Goal: Browse casually

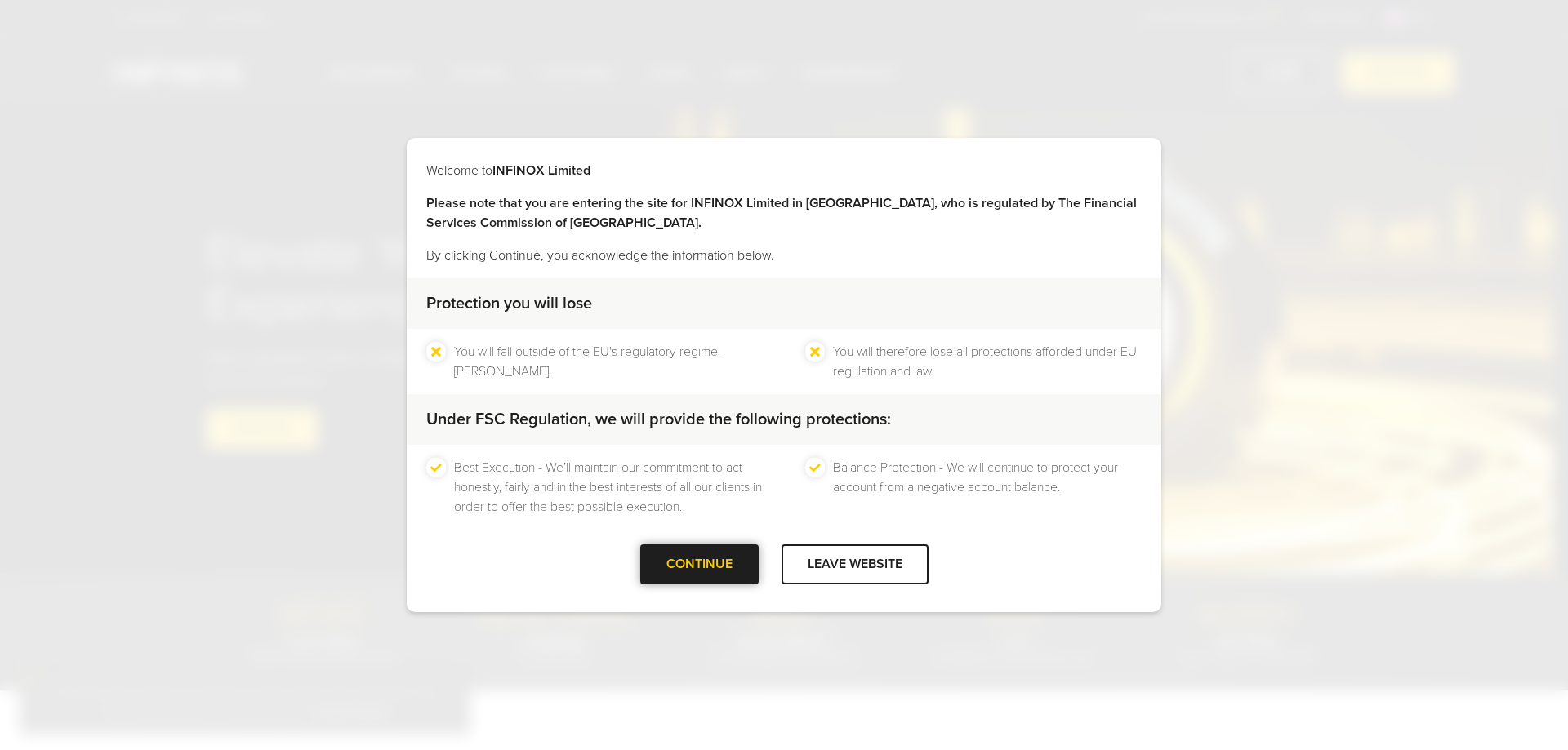
click at [732, 560] on div "CONTINUE" at bounding box center [699, 564] width 119 height 40
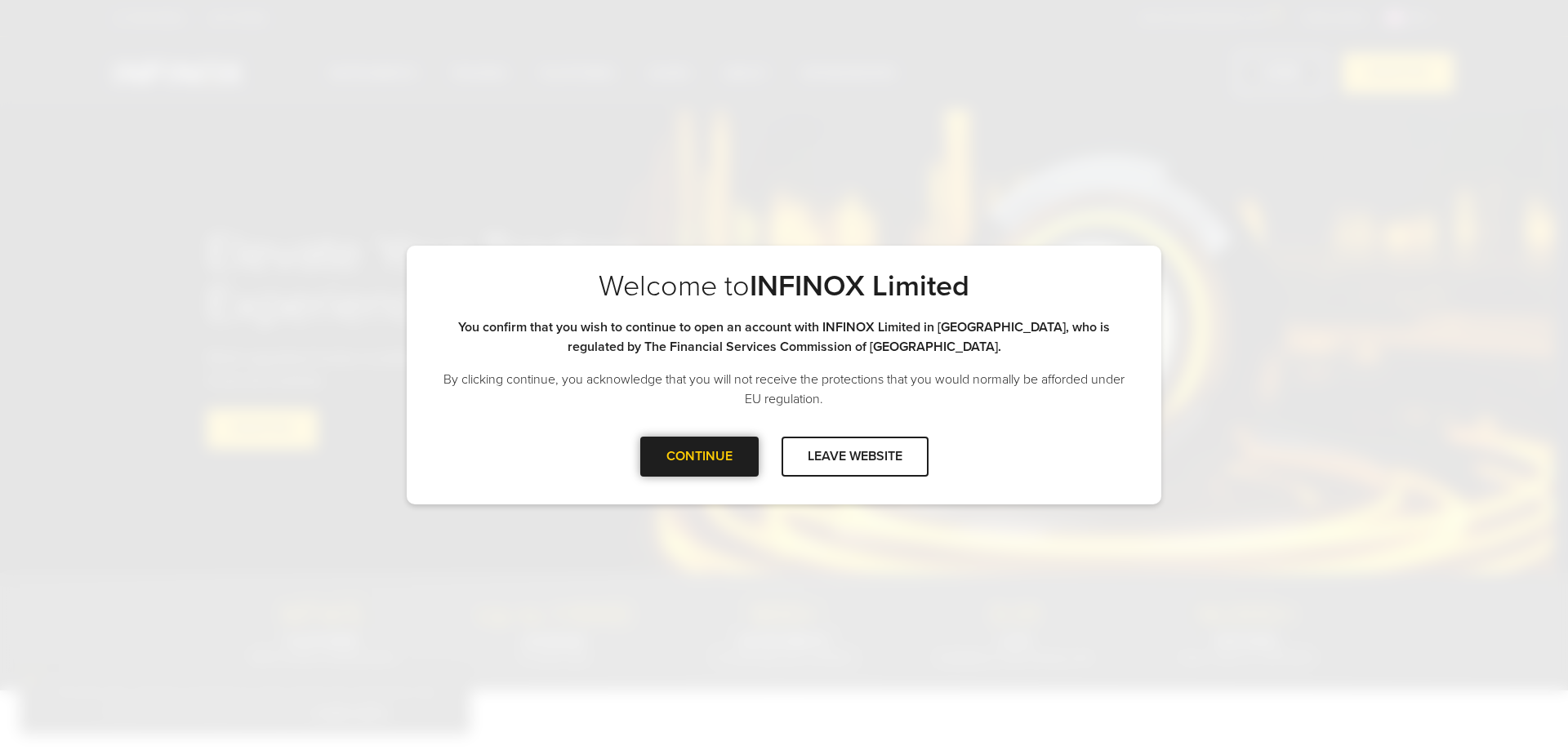
click at [656, 450] on div "CONTINUE" at bounding box center [699, 456] width 119 height 40
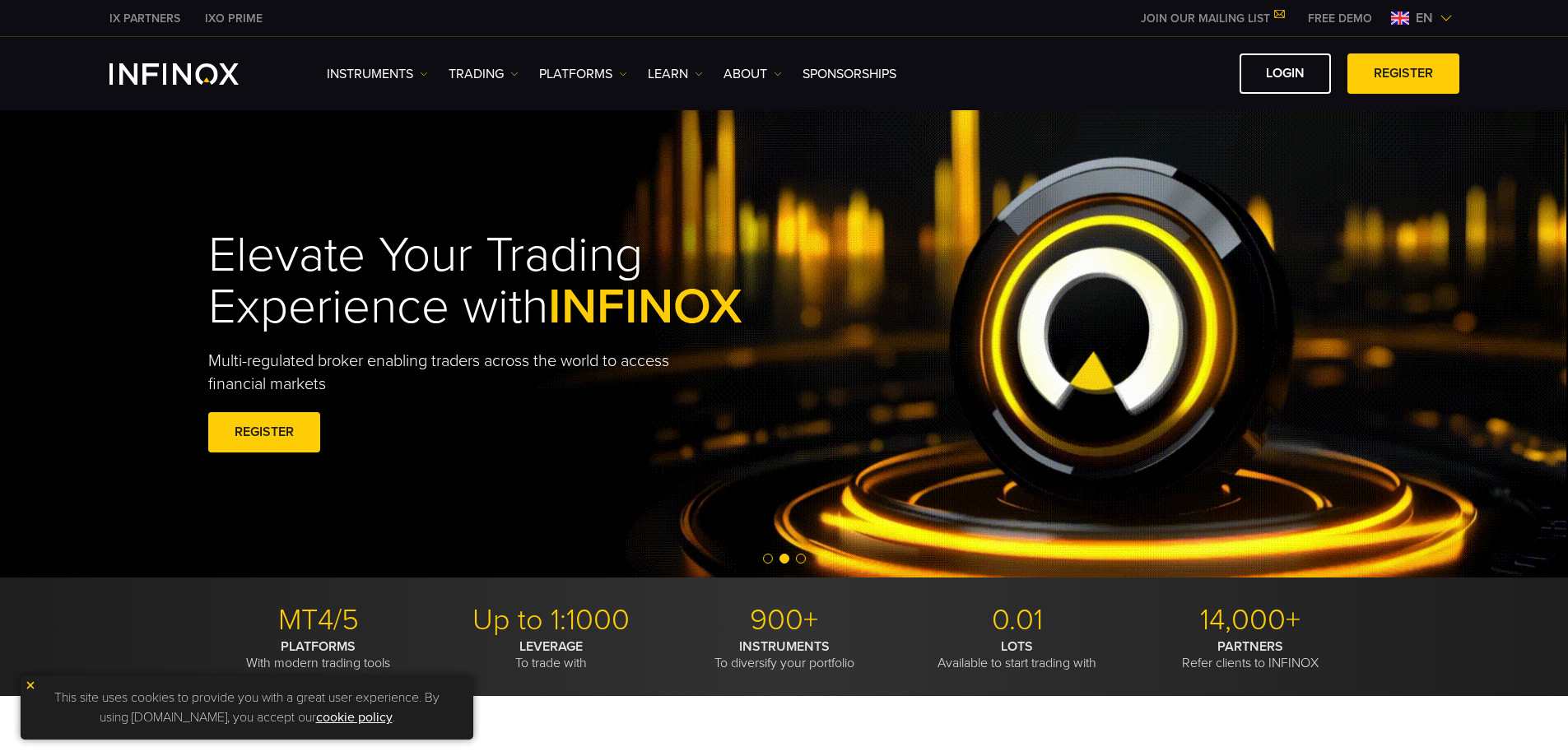
click at [545, 283] on h1 "Elevate Your Trading Experience with INFINOX" at bounding box center [513, 281] width 611 height 104
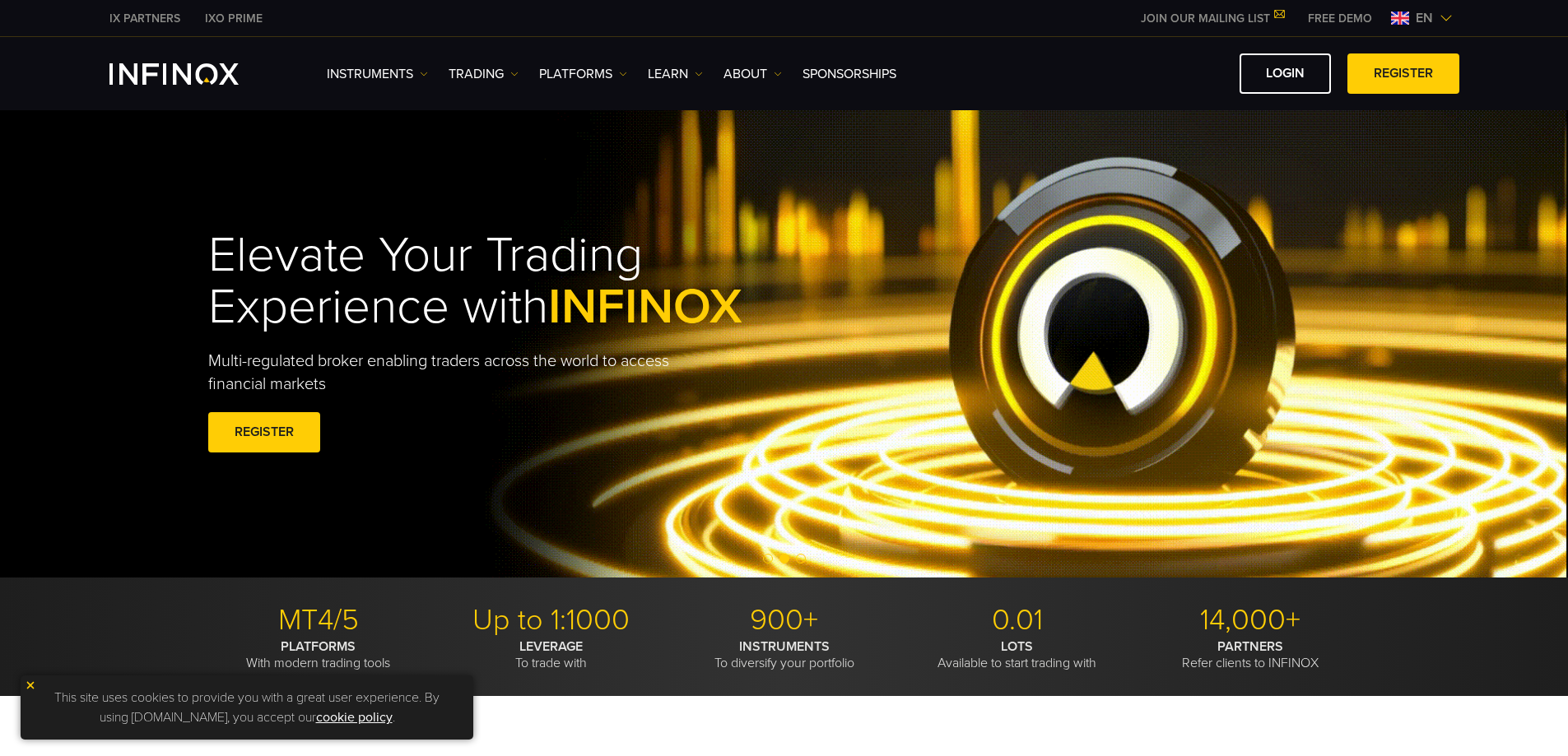
click at [545, 283] on h1 "Elevate Your Trading Experience with INFINOX" at bounding box center [513, 281] width 611 height 104
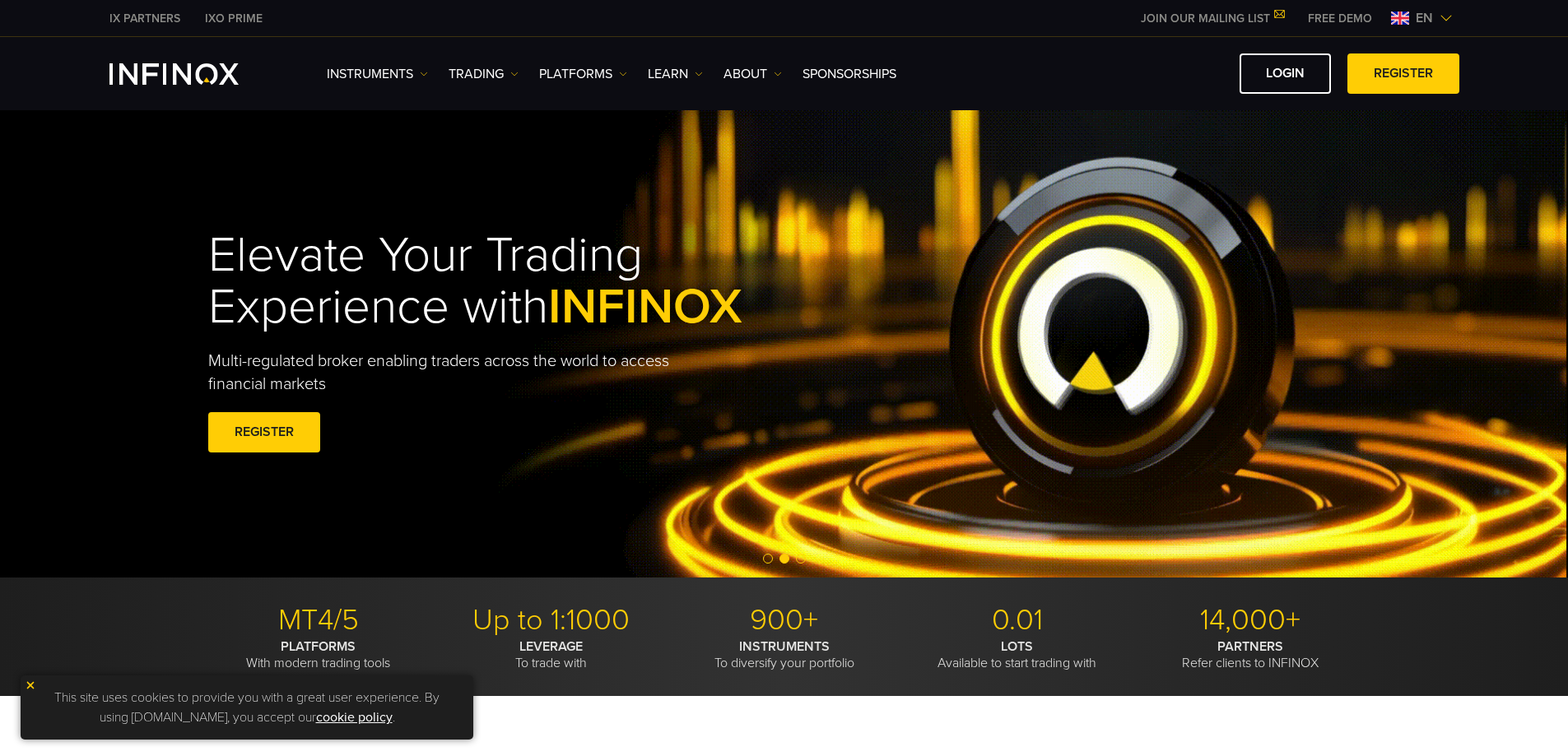
click at [545, 283] on h1 "Elevate Your Trading Experience with INFINOX" at bounding box center [513, 281] width 611 height 104
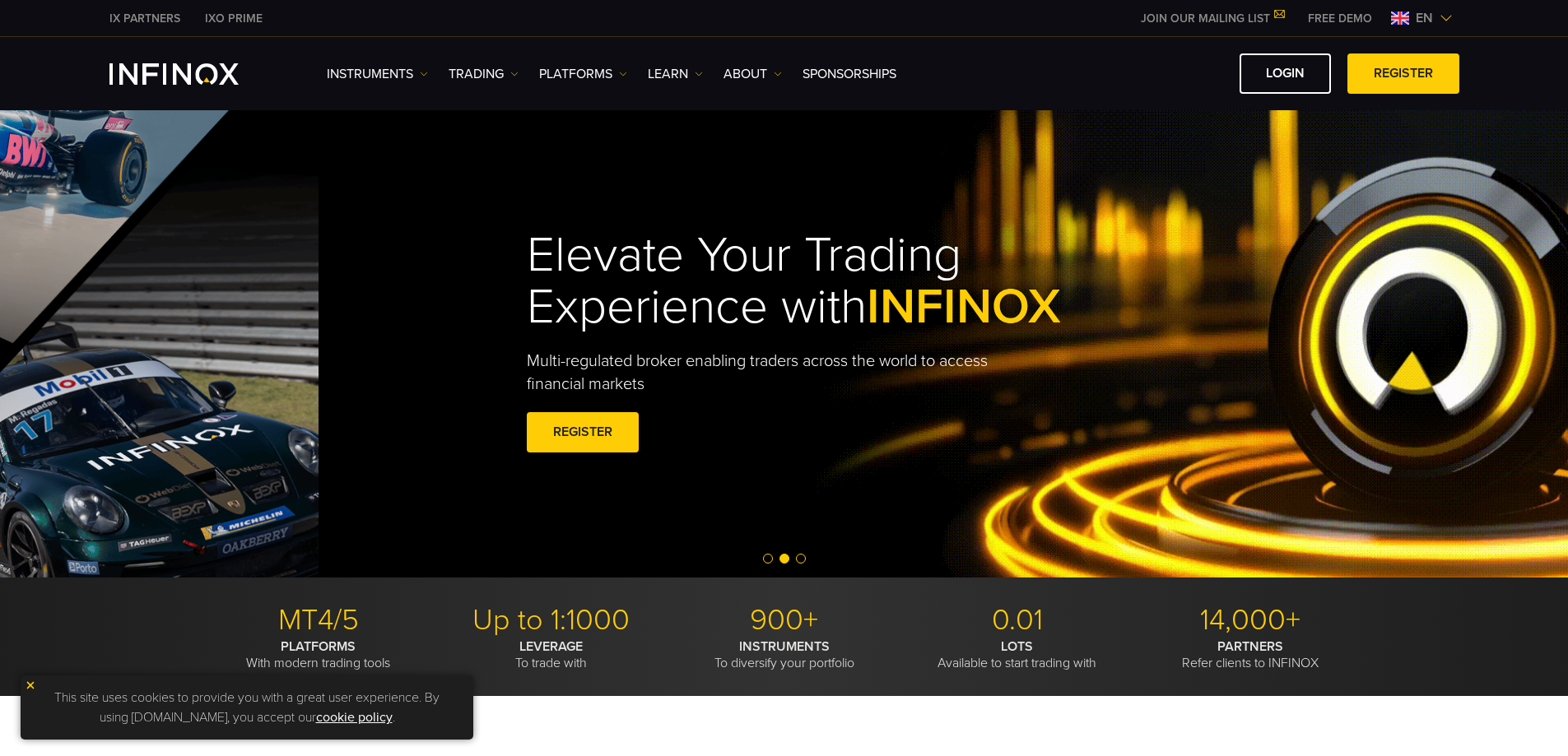
click at [527, 240] on h1 "Elevate Your Trading Experience with INFINOX" at bounding box center [832, 281] width 611 height 104
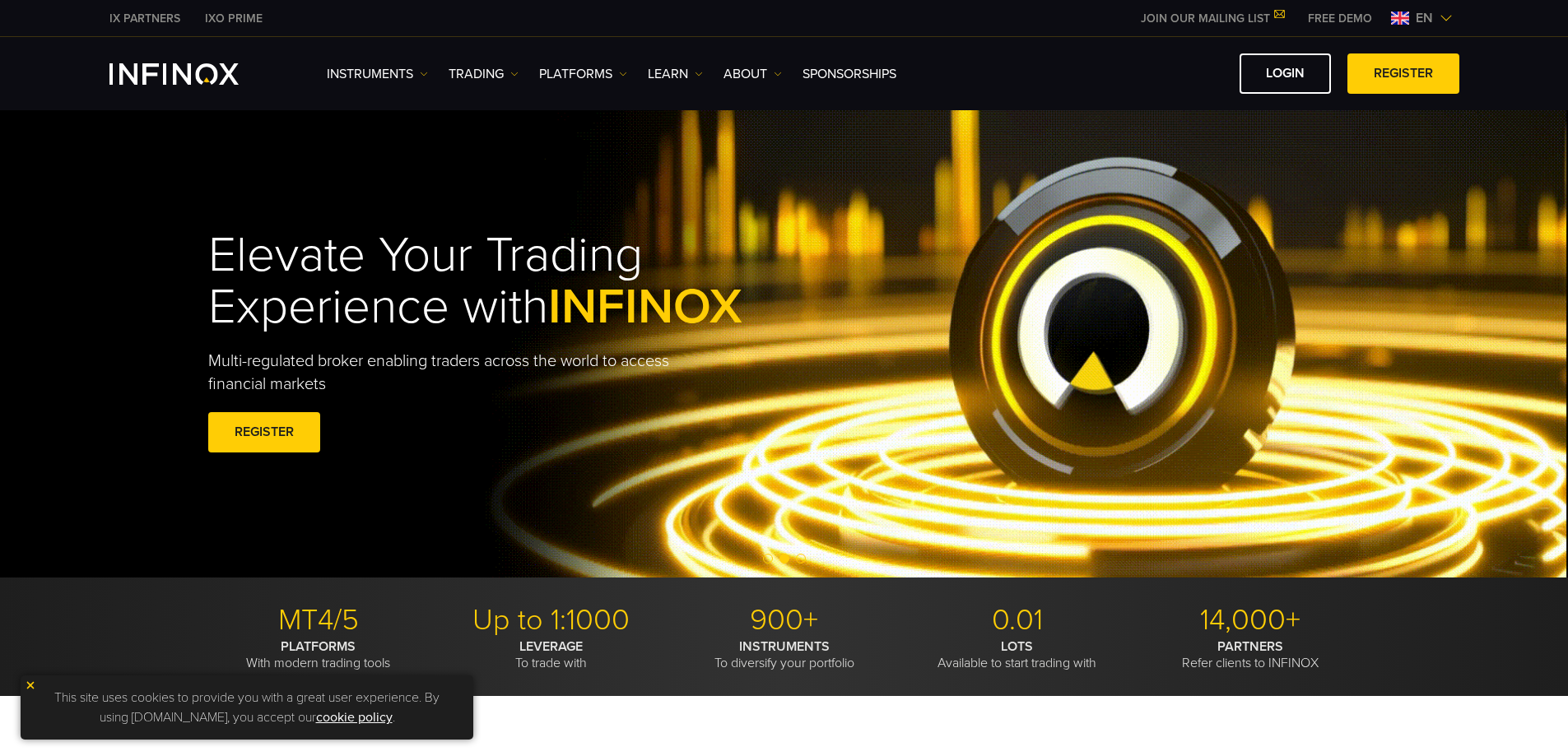
click at [460, 252] on h1 "Elevate Your Trading Experience with INFINOX" at bounding box center [513, 281] width 611 height 104
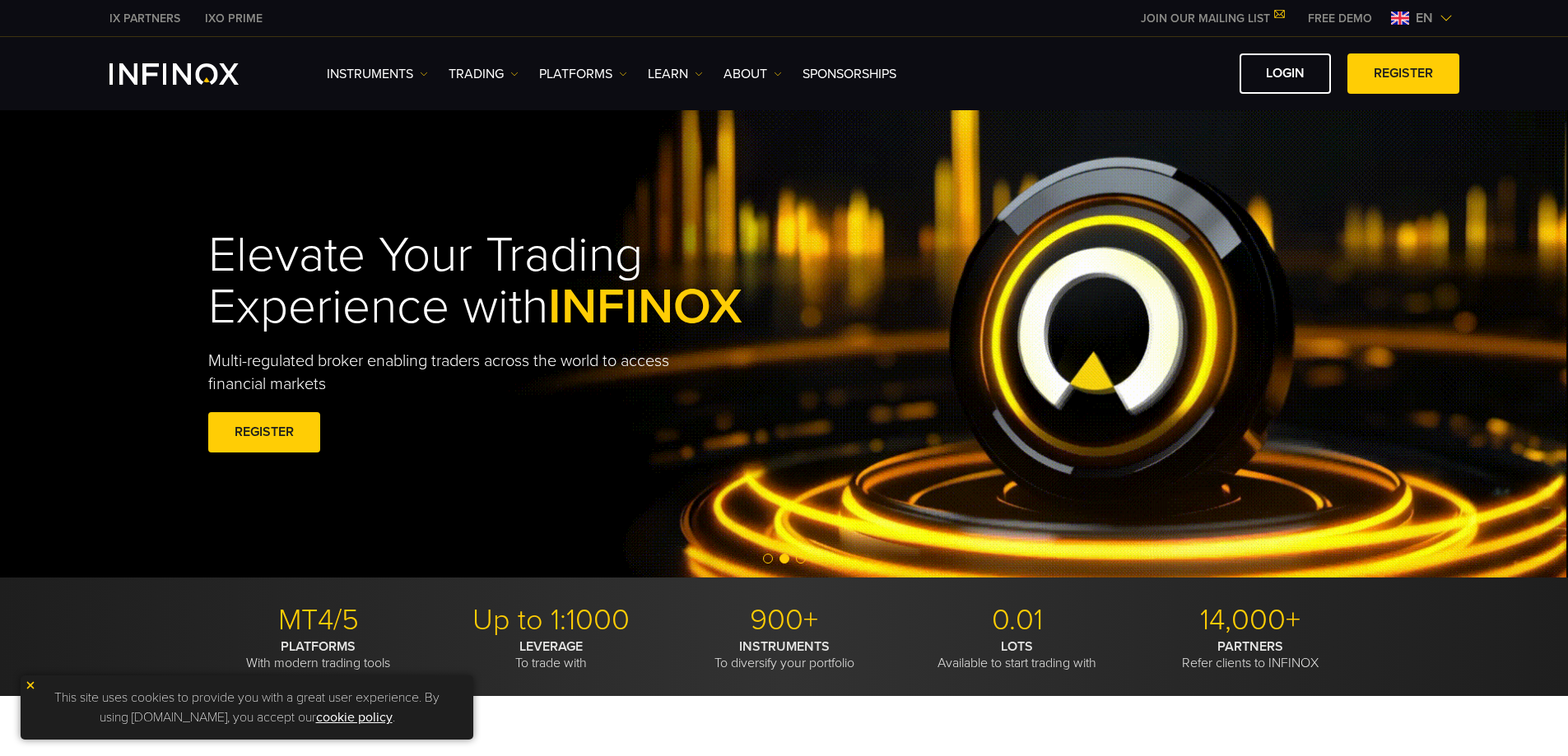
click at [460, 252] on h1 "Elevate Your Trading Experience with INFINOX" at bounding box center [513, 281] width 611 height 104
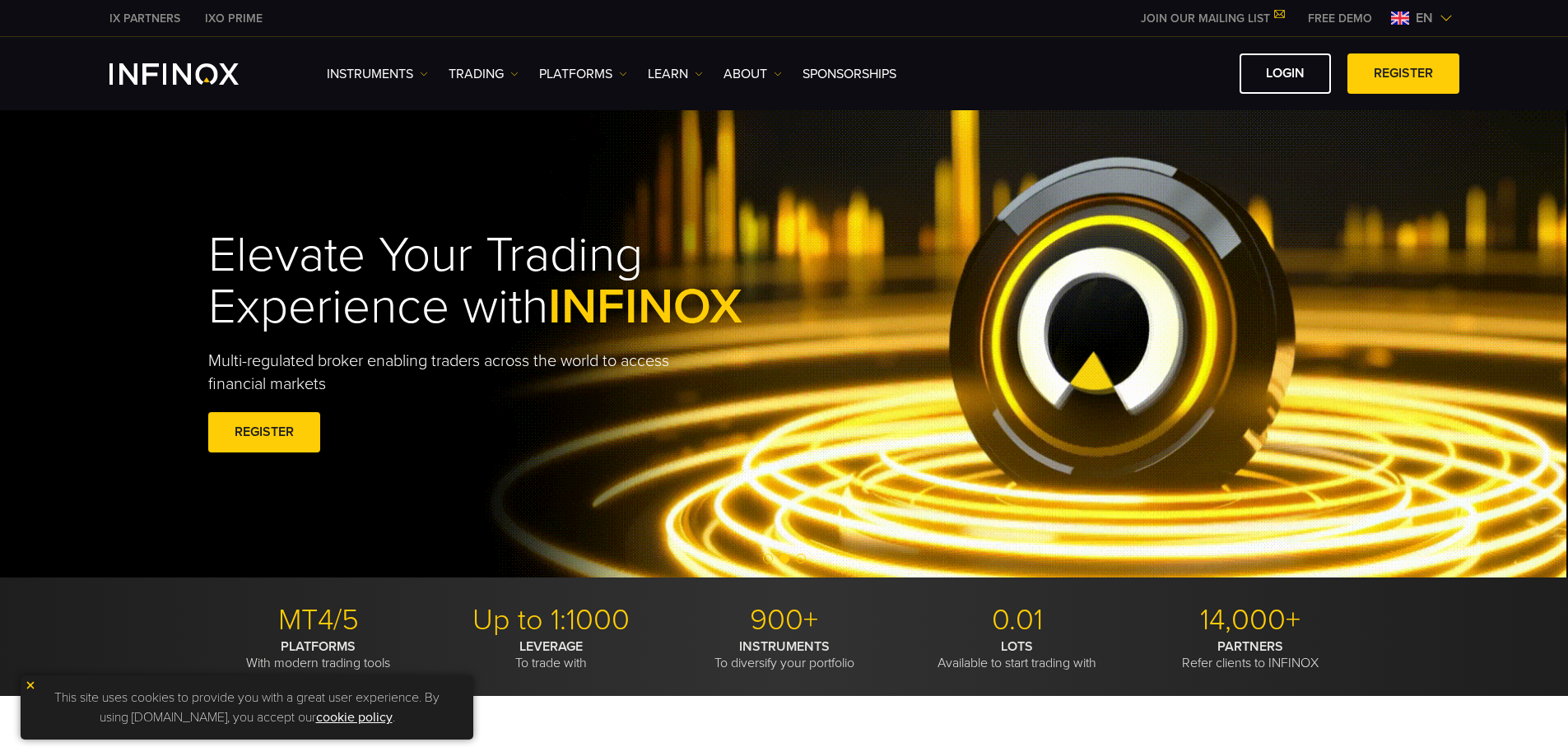
click at [460, 252] on h1 "Elevate Your Trading Experience with INFINOX" at bounding box center [513, 281] width 611 height 104
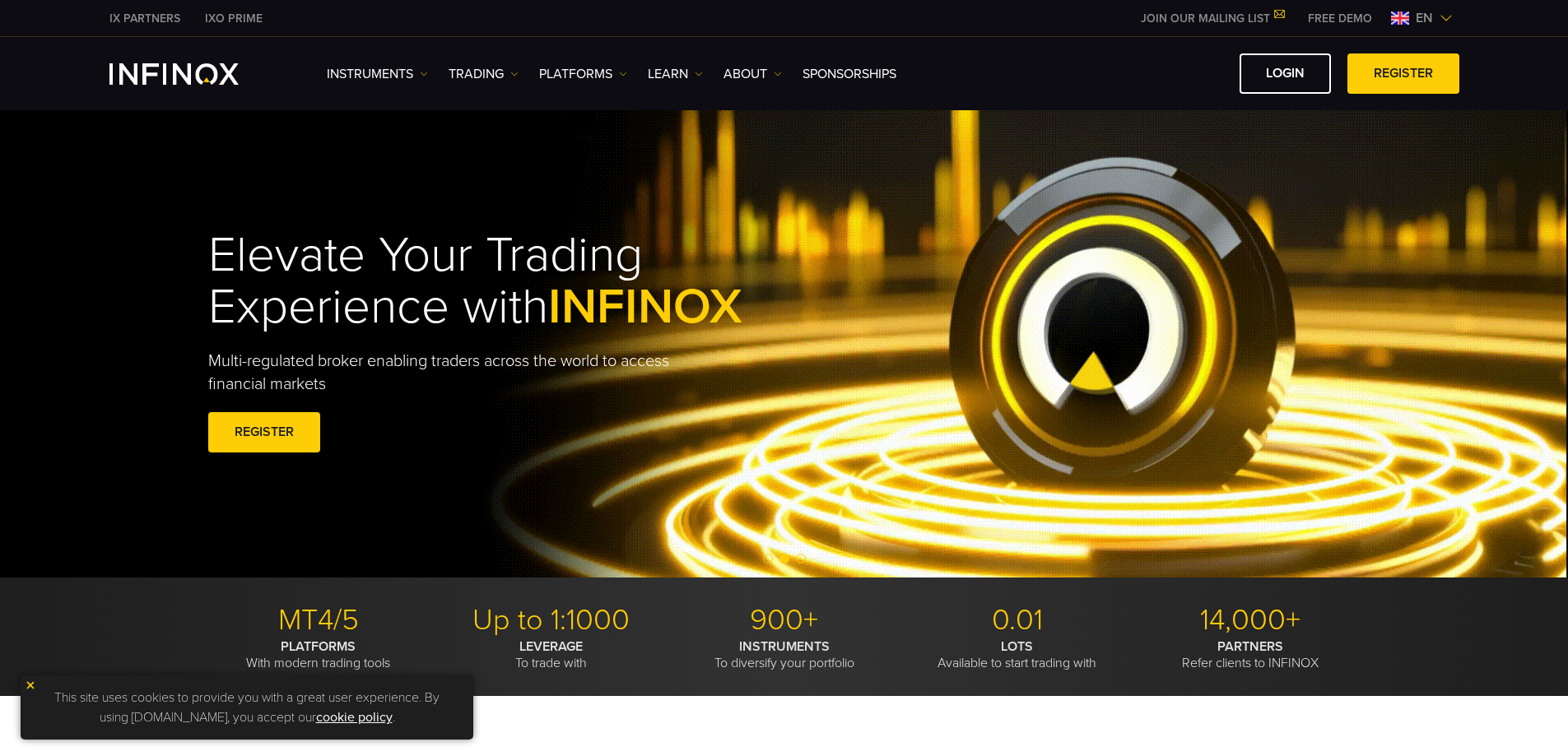
click at [460, 252] on h1 "Elevate Your Trading Experience with INFINOX" at bounding box center [513, 281] width 611 height 104
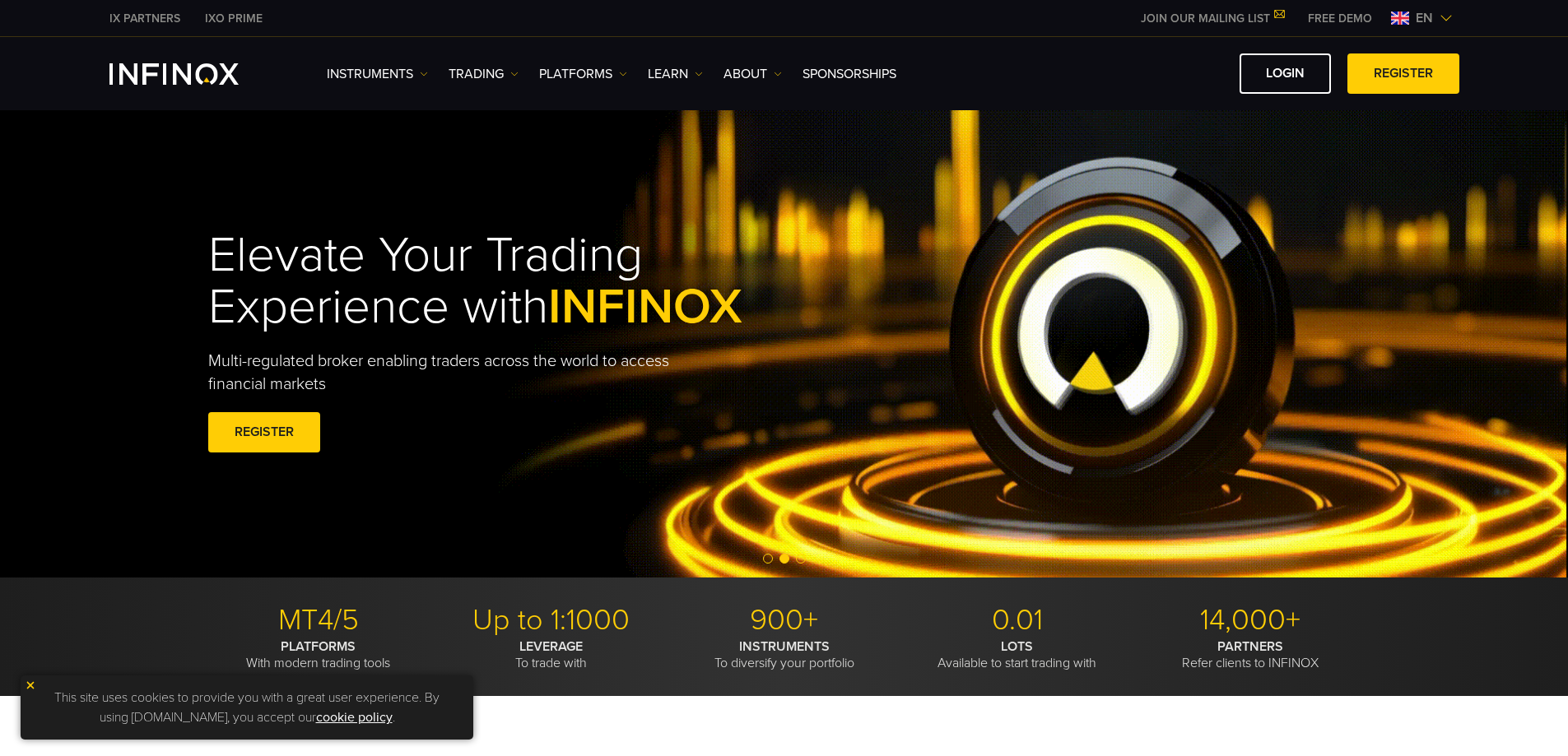
click at [426, 328] on h1 "Elevate Your Trading Experience with INFINOX" at bounding box center [513, 281] width 611 height 104
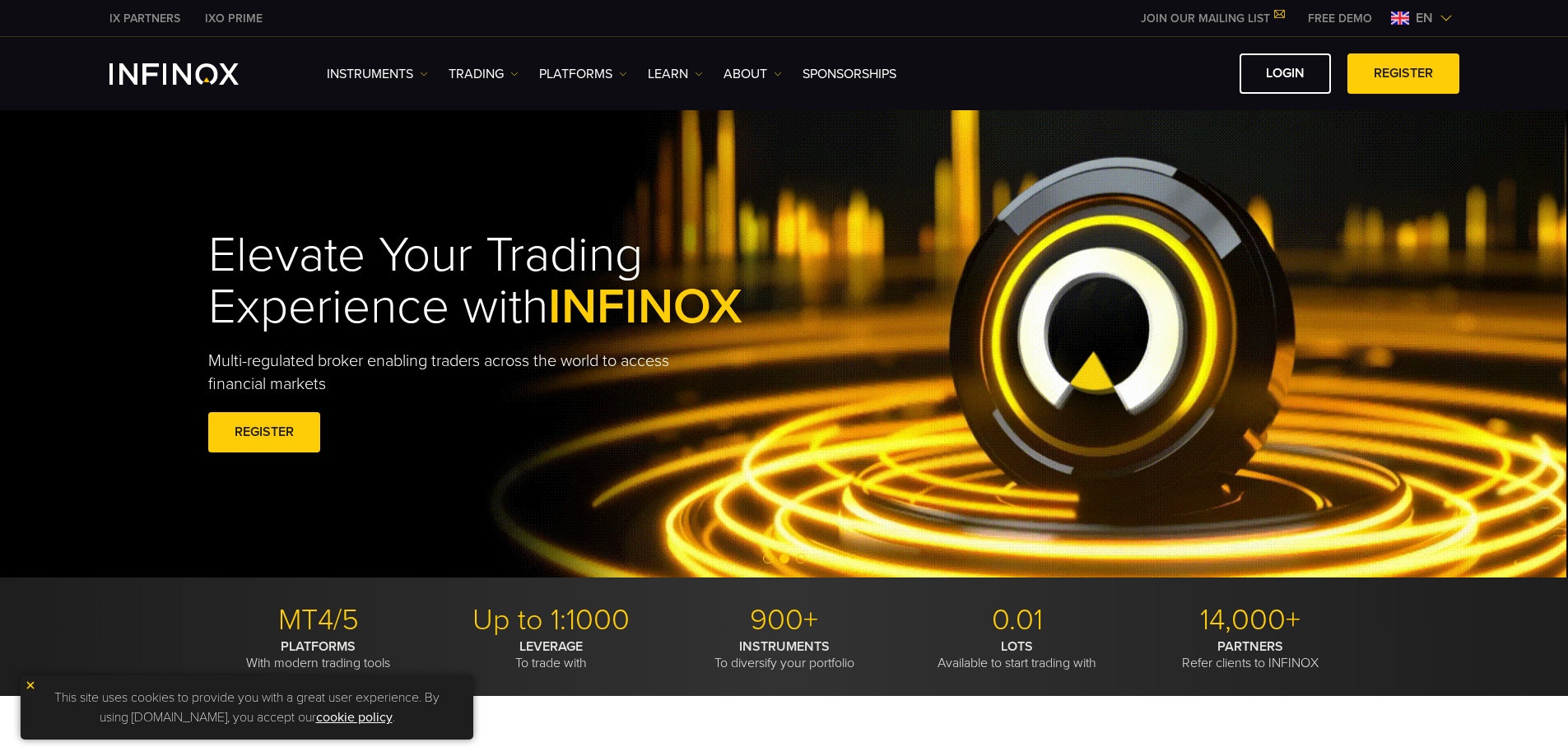
click at [426, 328] on h1 "Elevate Your Trading Experience with INFINOX" at bounding box center [513, 281] width 611 height 104
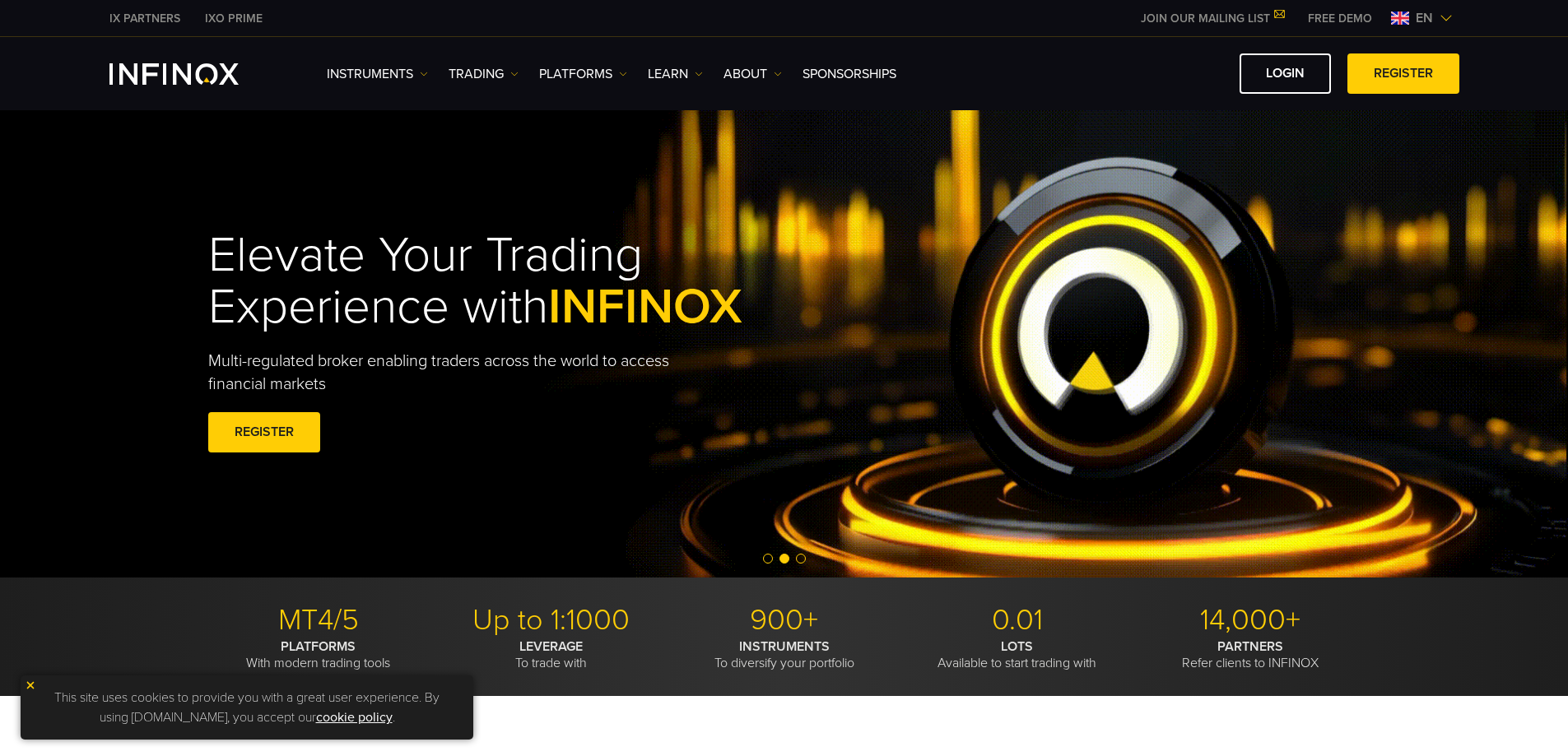
click at [421, 365] on p "Multi-regulated broker enabling traders across the world to access financial ma…" at bounding box center [452, 373] width 489 height 46
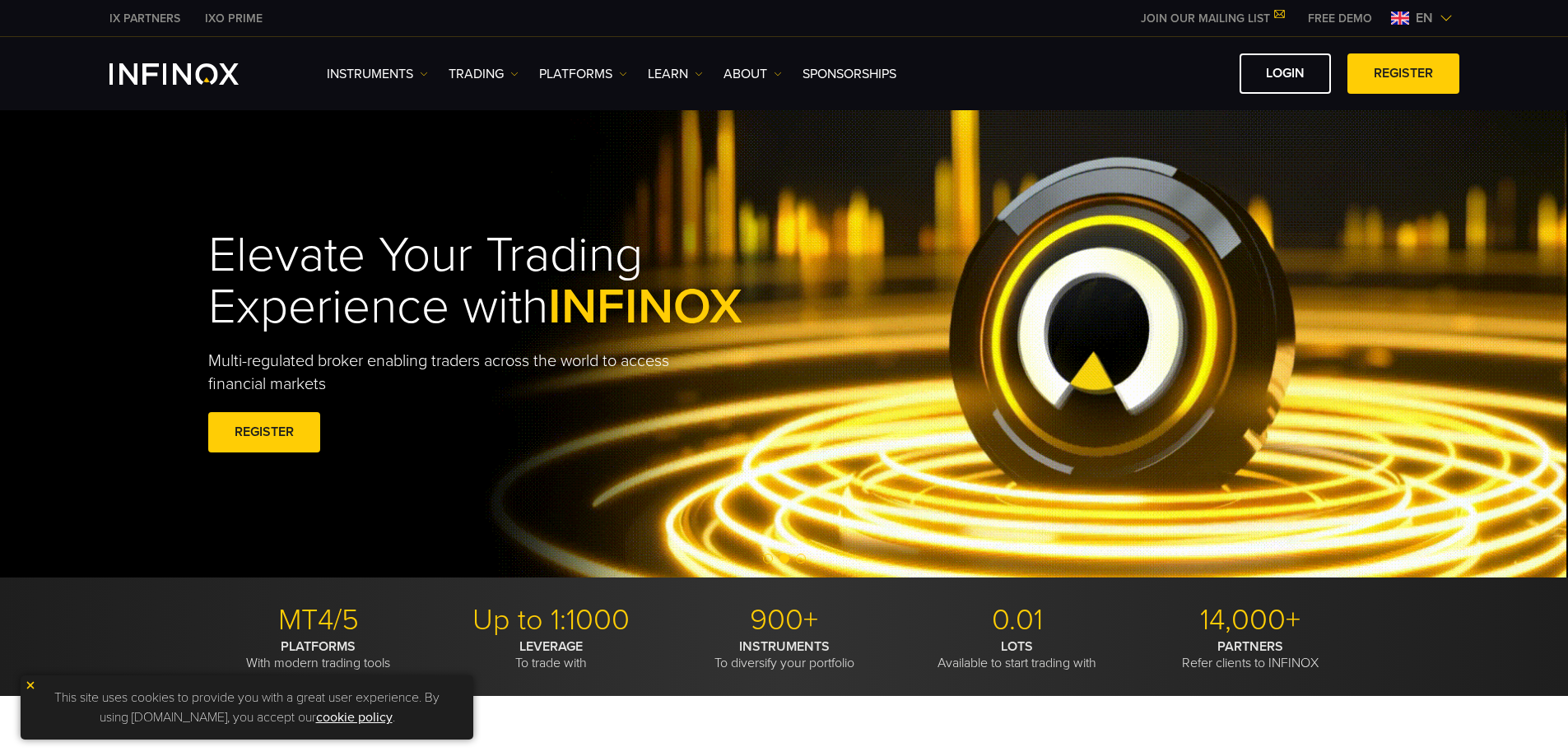
click at [421, 365] on p "Multi-regulated broker enabling traders across the world to access financial ma…" at bounding box center [452, 373] width 489 height 46
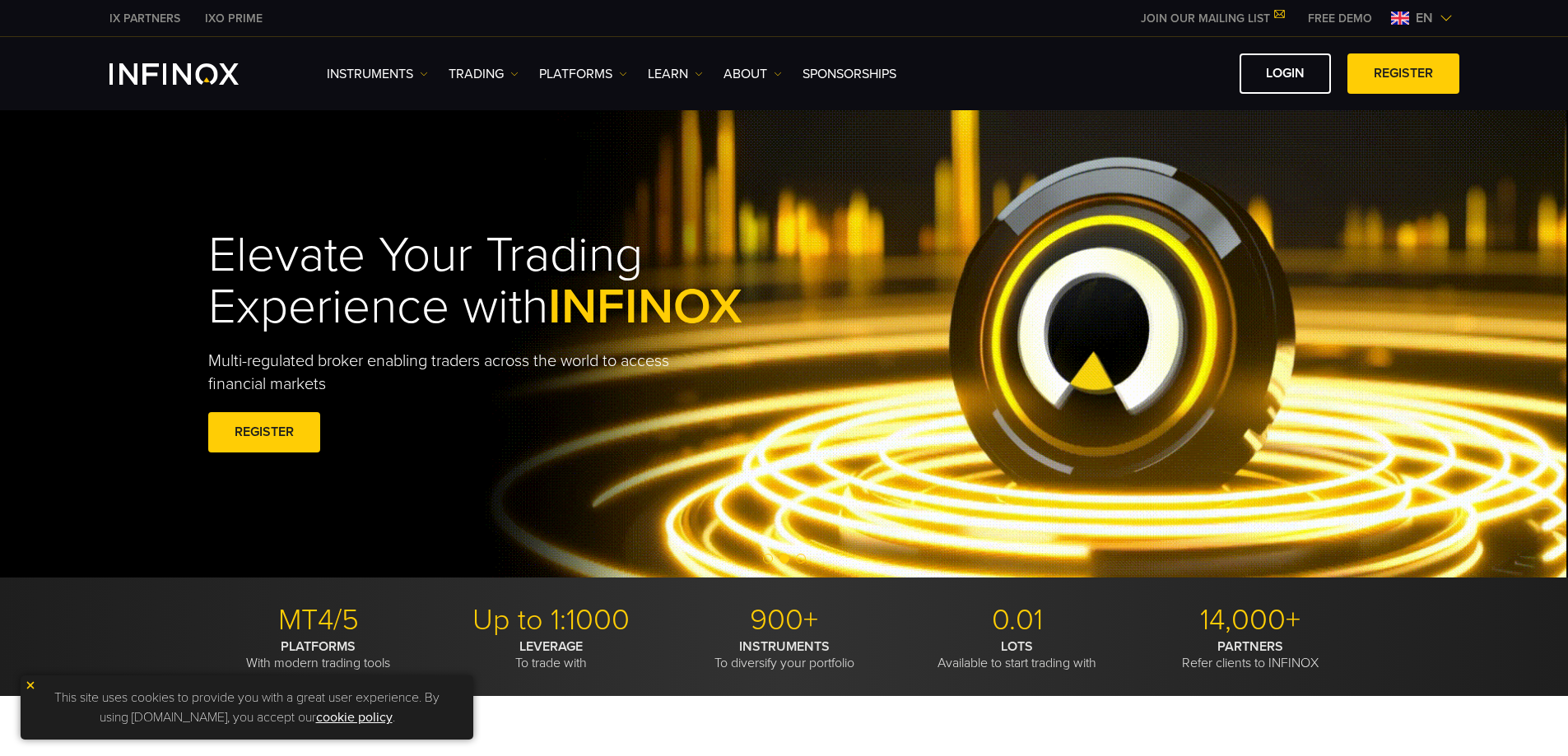
click at [421, 365] on p "Multi-regulated broker enabling traders across the world to access financial ma…" at bounding box center [452, 373] width 489 height 46
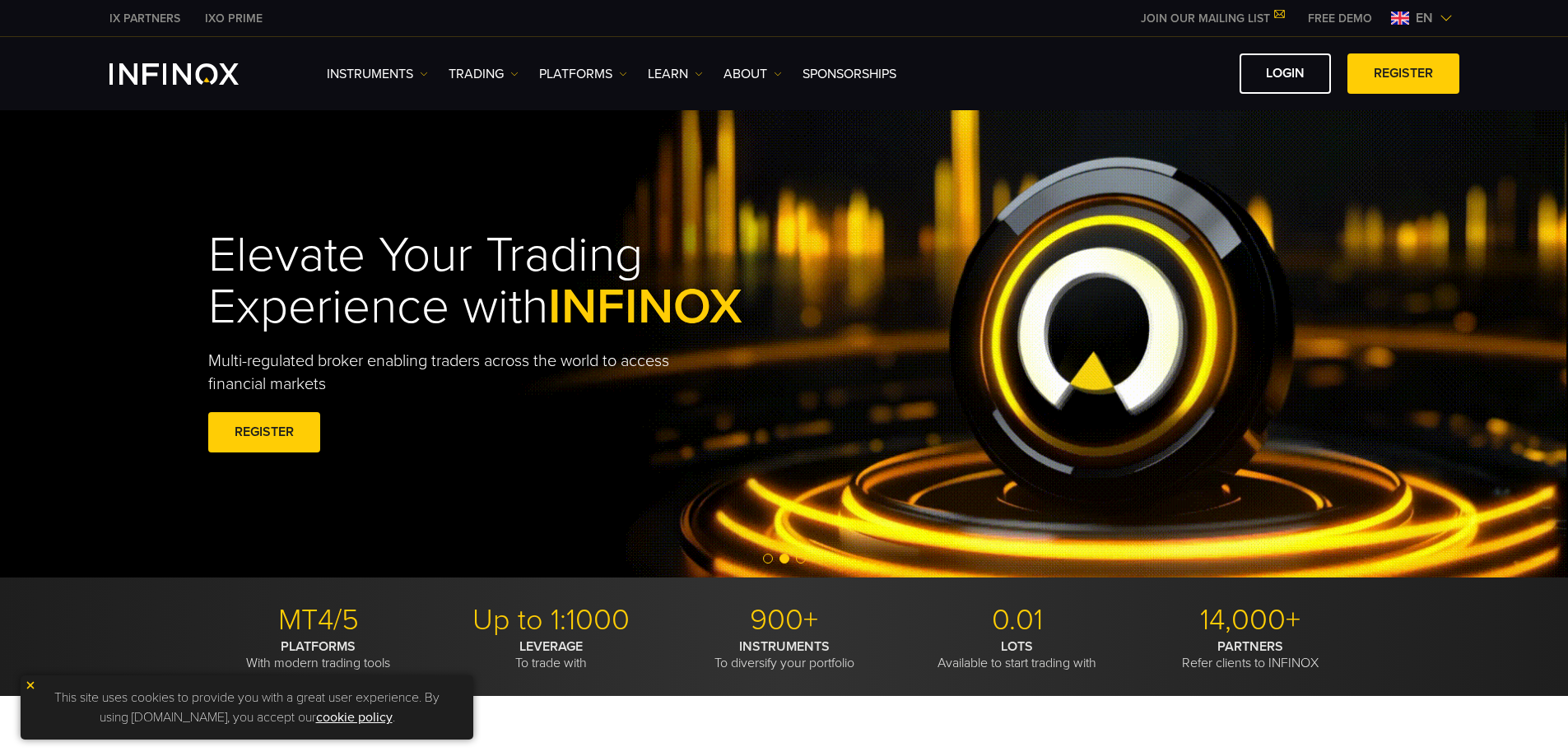
click at [456, 305] on h1 "Elevate Your Trading Experience with INFINOX" at bounding box center [513, 281] width 611 height 104
